Goal: Information Seeking & Learning: Learn about a topic

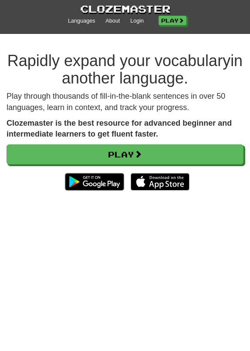
click at [125, 20] on div "Languages About Login Play" at bounding box center [125, 25] width 237 height 18
click at [162, 20] on link "Play" at bounding box center [173, 21] width 28 height 10
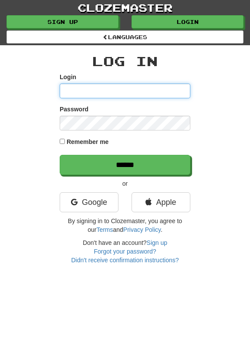
type input "*********"
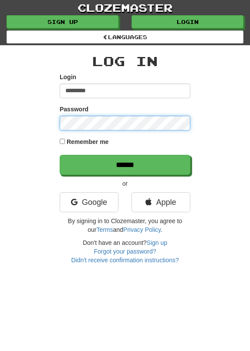
click at [125, 164] on input "******" at bounding box center [125, 165] width 131 height 20
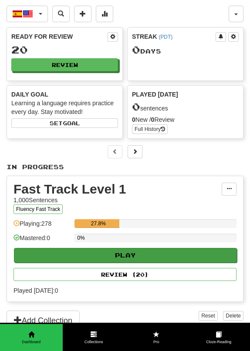
click at [40, 259] on button "Play" at bounding box center [125, 255] width 223 height 15
select select "**"
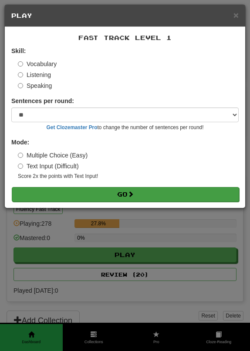
click at [71, 188] on button "Go" at bounding box center [125, 194] width 227 height 15
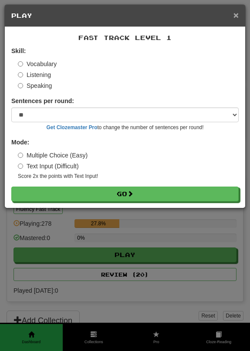
click at [236, 16] on span "×" at bounding box center [235, 15] width 5 height 10
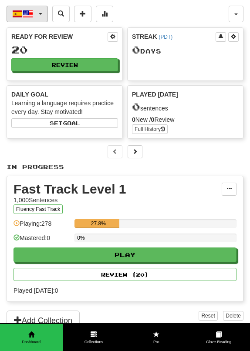
click at [19, 15] on span "button" at bounding box center [17, 14] width 10 height 10
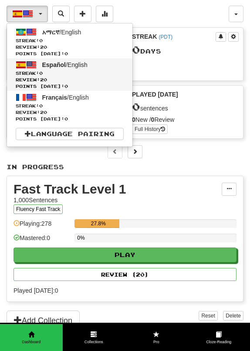
click at [30, 76] on span "Streak: 0" at bounding box center [70, 73] width 108 height 7
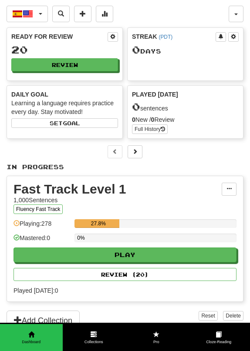
click at [38, 246] on div "Mastered: 0" at bounding box center [41, 241] width 57 height 14
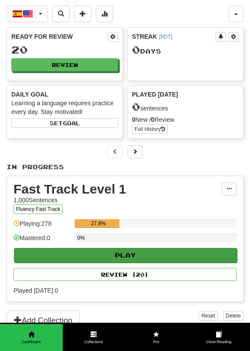
click at [35, 250] on button "Play" at bounding box center [125, 255] width 223 height 15
select select "**"
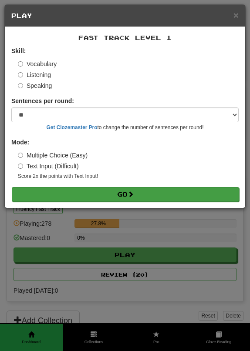
click at [81, 187] on button "Go" at bounding box center [125, 194] width 227 height 15
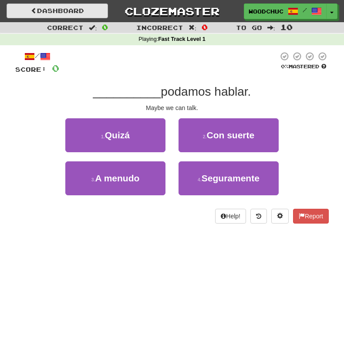
click at [74, 7] on link "Dashboard" at bounding box center [57, 10] width 101 height 15
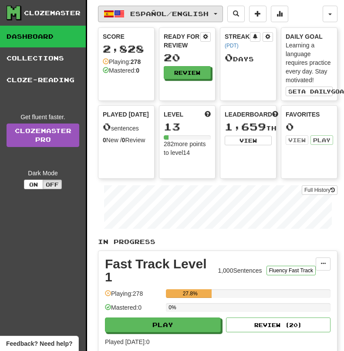
click at [127, 17] on button "Español / English" at bounding box center [160, 14] width 125 height 17
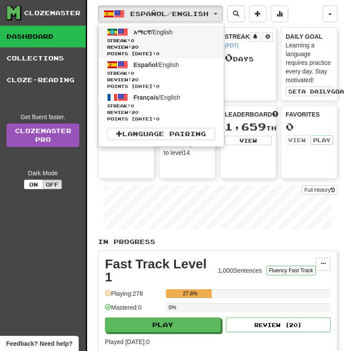
click at [134, 39] on span "Streak: 0" at bounding box center [161, 40] width 108 height 7
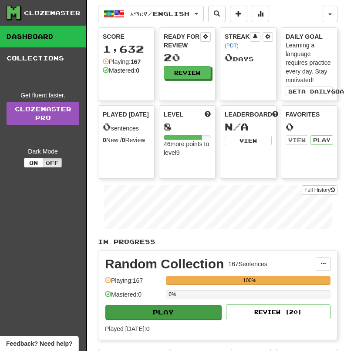
click at [161, 317] on button "Play" at bounding box center [163, 312] width 116 height 15
select select "**"
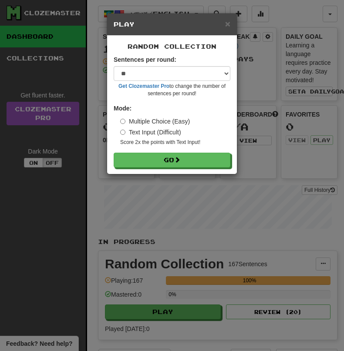
click at [166, 171] on div "Random Collection Sentences per round: * ** ** ** ** ** *** ******** Get Clozem…" at bounding box center [172, 105] width 130 height 138
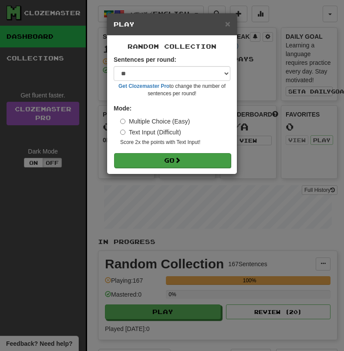
click at [168, 161] on button "Go" at bounding box center [172, 160] width 117 height 15
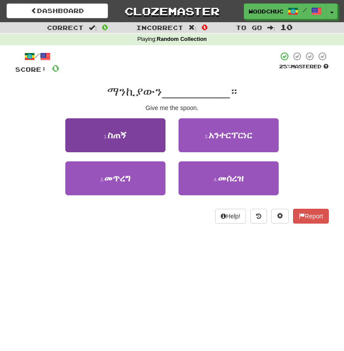
click at [135, 126] on button "1 . ስጠኝ" at bounding box center [115, 135] width 100 height 34
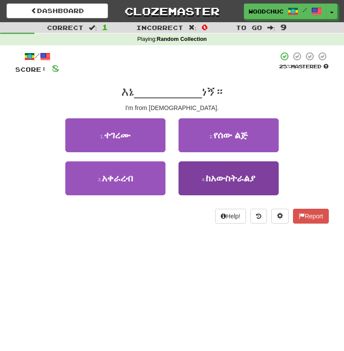
click at [209, 173] on span "ከአውስትራልያ" at bounding box center [230, 178] width 50 height 10
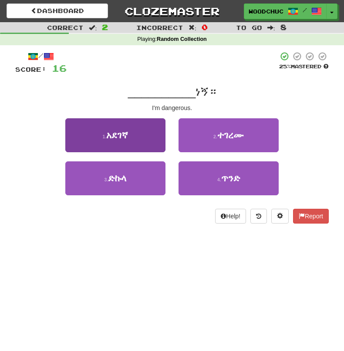
click at [155, 131] on button "1 . አደገኛ" at bounding box center [115, 135] width 100 height 34
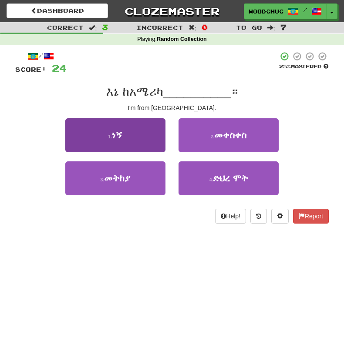
click at [145, 123] on button "1 . ነኝ" at bounding box center [115, 135] width 100 height 34
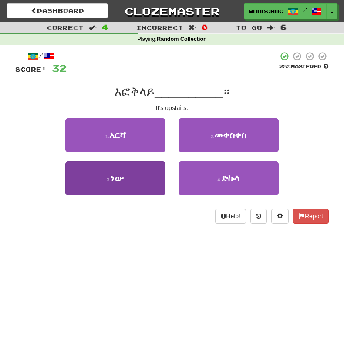
click at [147, 179] on button "3 . ነው" at bounding box center [115, 179] width 100 height 34
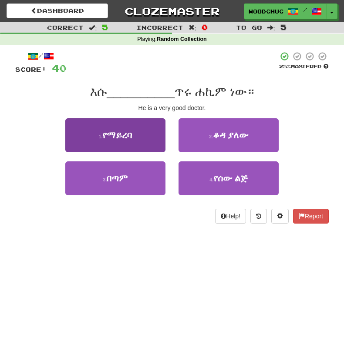
click at [138, 130] on button "1 . የማይረባ" at bounding box center [115, 135] width 100 height 34
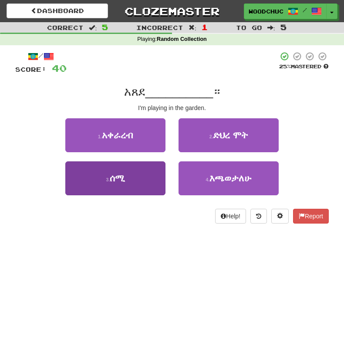
click at [129, 182] on button "3 . ሰሚ" at bounding box center [115, 179] width 100 height 34
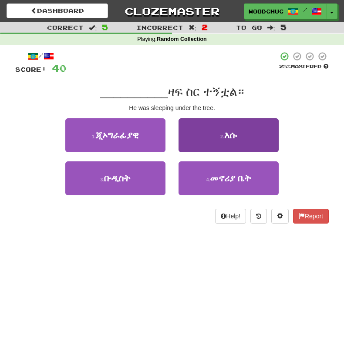
click at [205, 132] on button "2 . እሱ" at bounding box center [229, 135] width 100 height 34
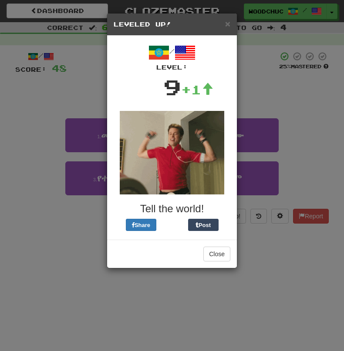
click at [259, 78] on div "× Leveled Up! / Level: 9 +1 Tell the world! Share Post Close" at bounding box center [172, 175] width 344 height 351
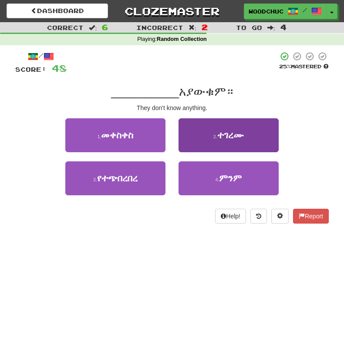
click at [211, 131] on button "2 . ተገረሙ" at bounding box center [229, 135] width 100 height 34
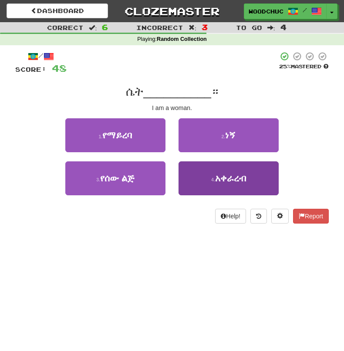
click at [201, 175] on button "4 . አቀራረብ" at bounding box center [229, 179] width 100 height 34
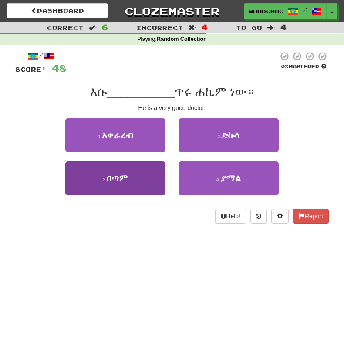
click at [144, 185] on button "3 . በጣም" at bounding box center [115, 179] width 100 height 34
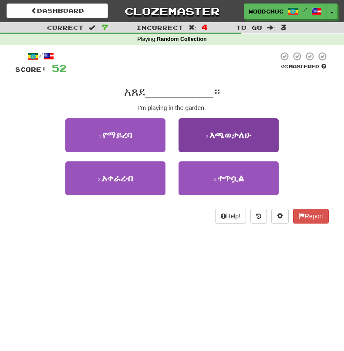
click at [206, 135] on small "2 ." at bounding box center [208, 136] width 4 height 5
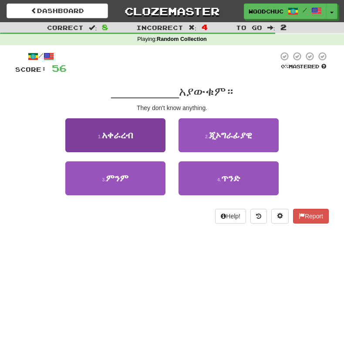
click at [163, 142] on button "1 . አቀራረብ" at bounding box center [115, 135] width 100 height 34
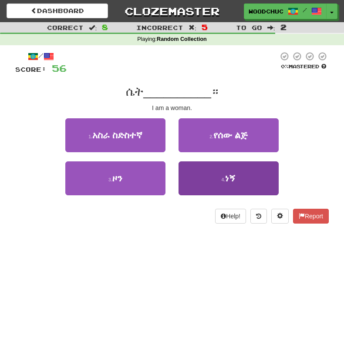
click at [192, 181] on button "4 . ነኝ" at bounding box center [229, 179] width 100 height 34
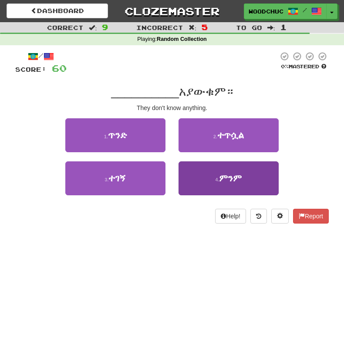
click at [201, 179] on button "4 . ምንም" at bounding box center [229, 179] width 100 height 34
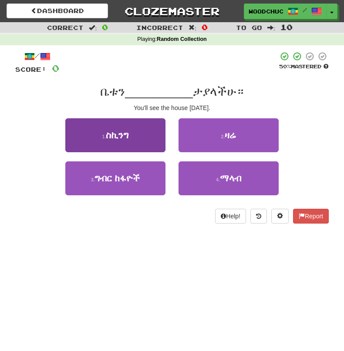
click at [144, 145] on button "1 . ስኪንግ" at bounding box center [115, 135] width 100 height 34
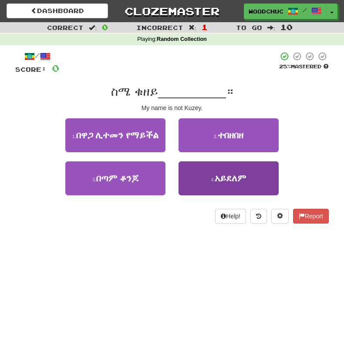
click at [212, 182] on small "4 ." at bounding box center [213, 179] width 4 height 5
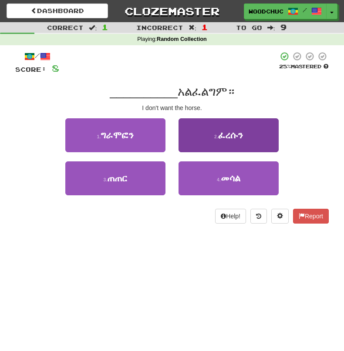
click at [216, 141] on button "2 . ፈረሱን" at bounding box center [229, 135] width 100 height 34
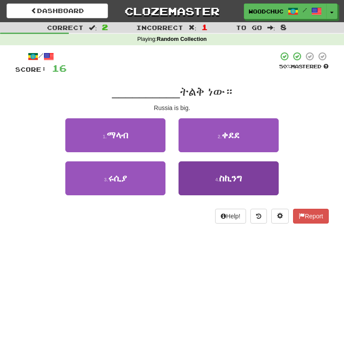
click at [179, 176] on button "4 . ስኪንግ" at bounding box center [229, 179] width 100 height 34
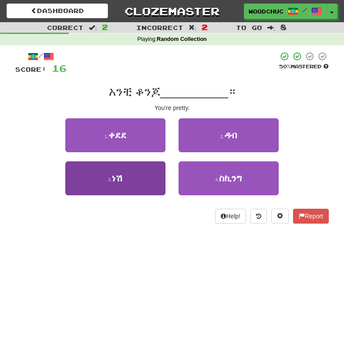
click at [126, 175] on button "3 . ነሽ" at bounding box center [115, 179] width 100 height 34
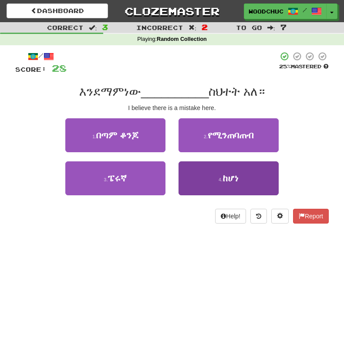
click at [200, 174] on button "4 . ከሆነ" at bounding box center [229, 179] width 100 height 34
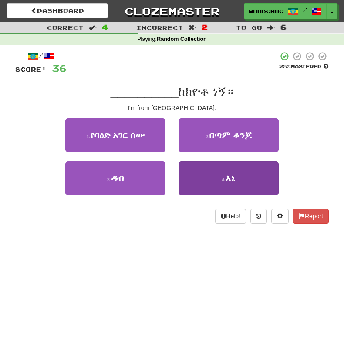
click at [198, 168] on button "4 . እኔ" at bounding box center [229, 179] width 100 height 34
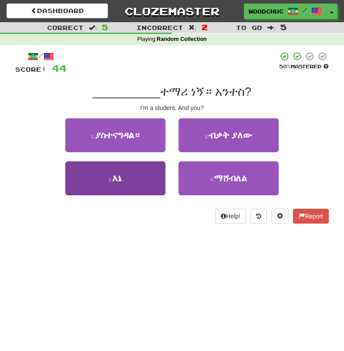
click at [134, 172] on button "3 . እኔ" at bounding box center [115, 179] width 100 height 34
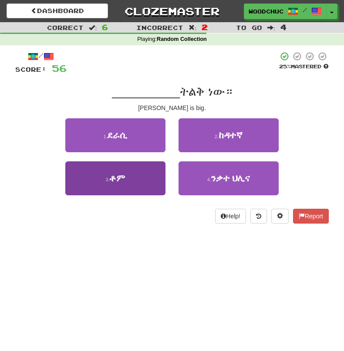
click at [143, 181] on button "3 . ቶም" at bounding box center [115, 179] width 100 height 34
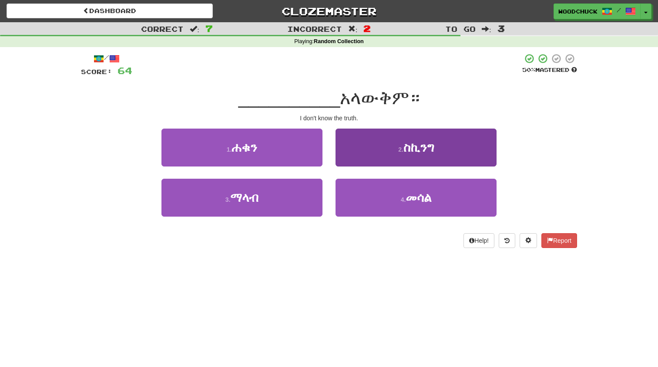
click at [344, 159] on button "2 . ስኪንግ" at bounding box center [416, 147] width 161 height 38
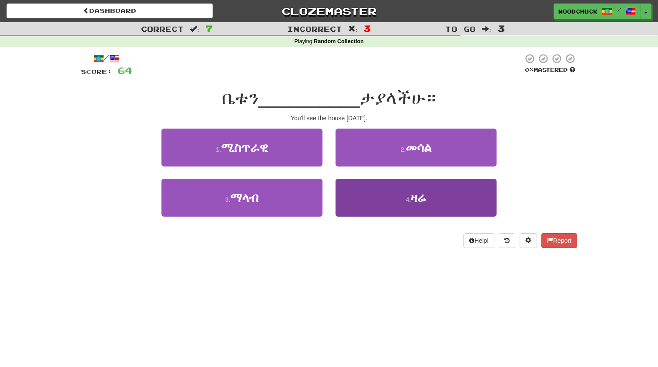
click at [344, 188] on button "4 . ዛሬ" at bounding box center [416, 198] width 161 height 38
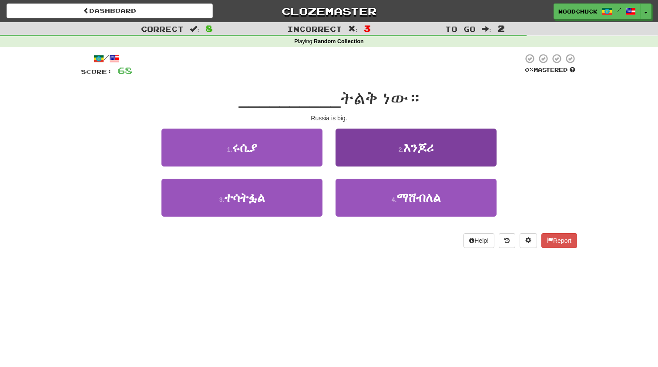
click at [344, 153] on button "2 . እንጆሪ" at bounding box center [416, 147] width 161 height 38
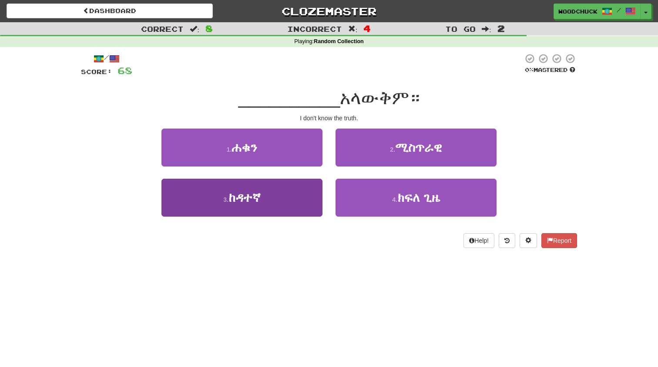
click at [290, 180] on button "3 . ከዳተኛ" at bounding box center [242, 198] width 161 height 38
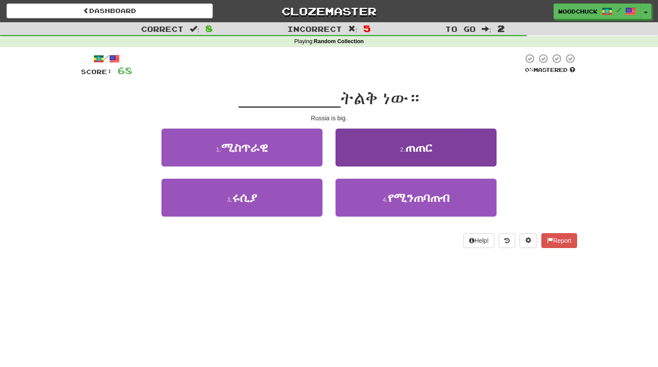
click at [344, 139] on button "2 . ጠጠር" at bounding box center [416, 147] width 161 height 38
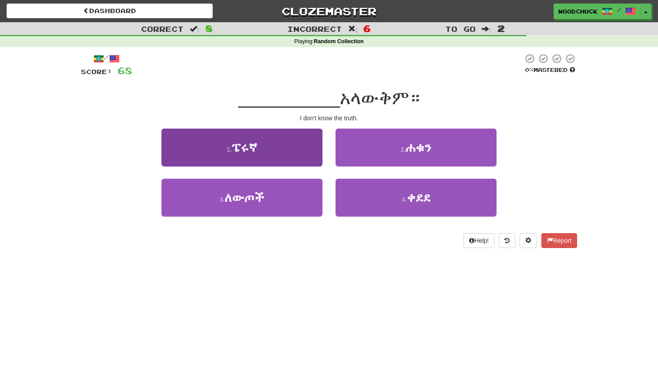
click at [301, 157] on button "1 . ፔሩኛ" at bounding box center [242, 147] width 161 height 38
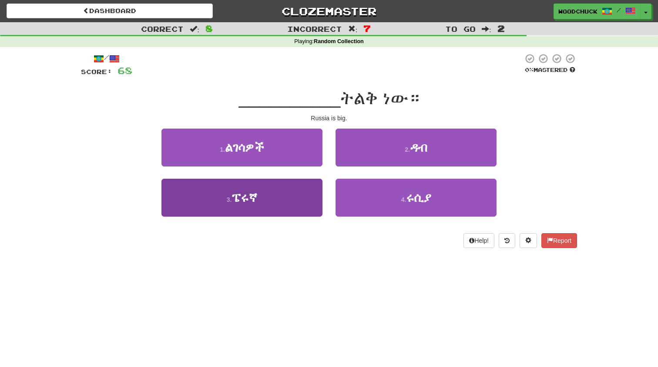
click at [314, 191] on button "3 . ፔሩኛ" at bounding box center [242, 198] width 161 height 38
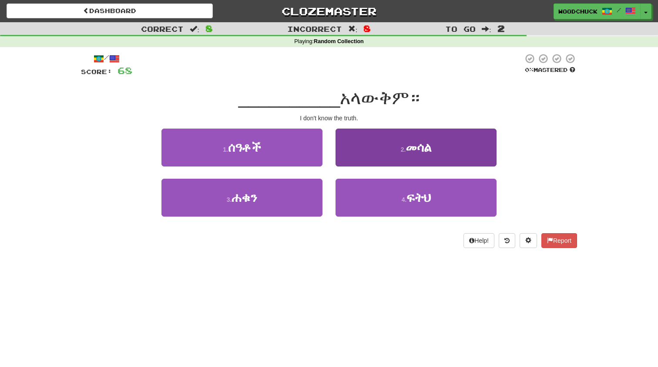
click at [344, 140] on button "2 . መሳል" at bounding box center [416, 147] width 161 height 38
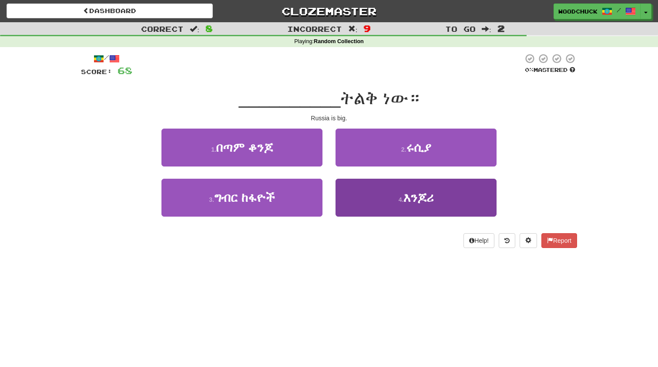
click at [344, 196] on button "4 . እንጆሪ" at bounding box center [416, 198] width 161 height 38
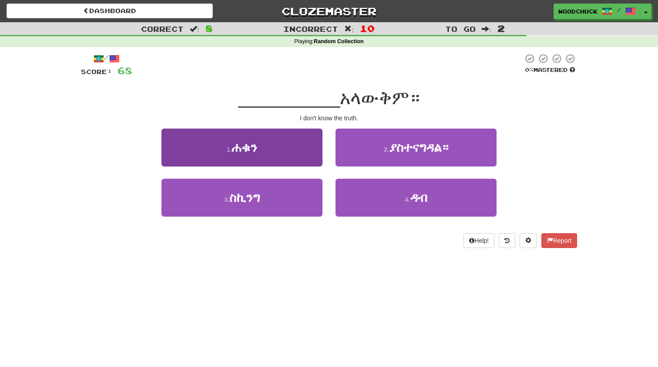
click at [297, 145] on button "1 . ሐቁን" at bounding box center [242, 147] width 161 height 38
click at [289, 151] on button "1 . ሩሲያ" at bounding box center [242, 147] width 161 height 38
